Goal: Contribute content

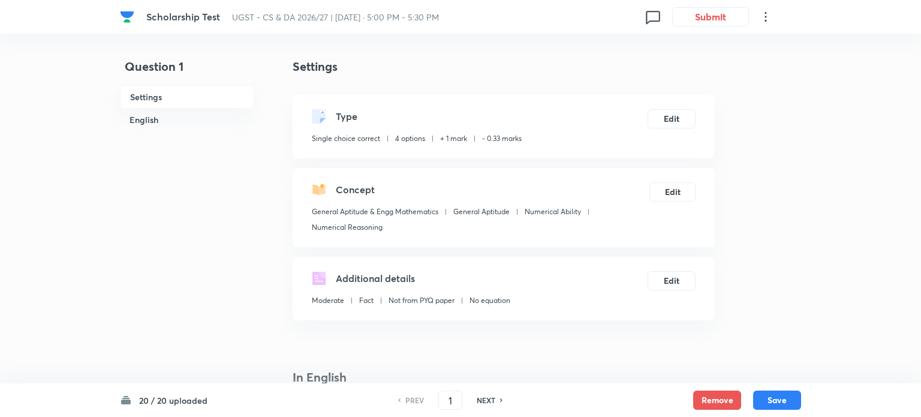
checkbox input "true"
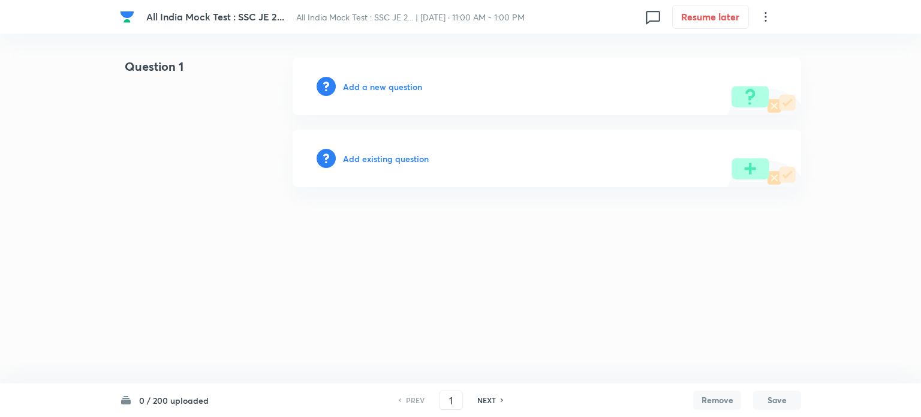
click at [348, 81] on h6 "Add a new question" at bounding box center [382, 86] width 79 height 13
click at [348, 81] on h6 "Choose a question type" at bounding box center [389, 86] width 92 height 13
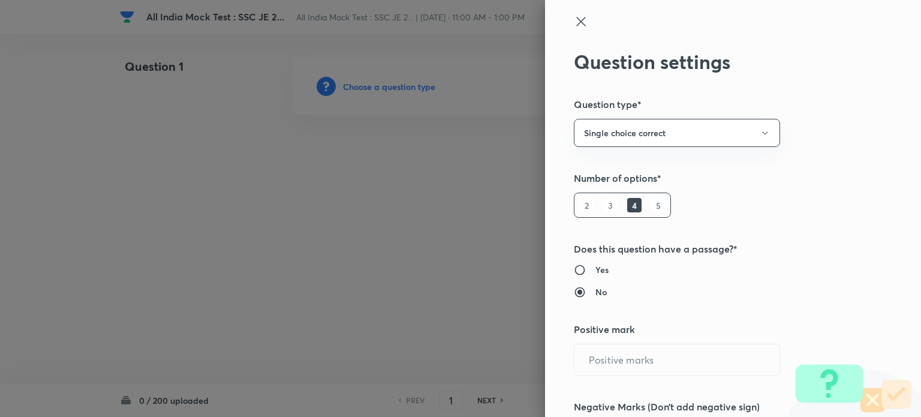
type input "1"
type input "0"
click at [574, 16] on icon at bounding box center [581, 21] width 14 height 14
